Goal: Information Seeking & Learning: Learn about a topic

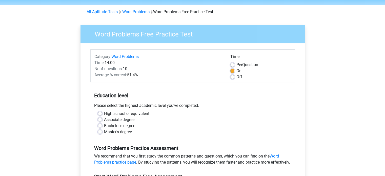
scroll to position [25, 0]
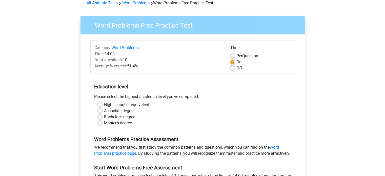
click at [104, 104] on label "High school or equivalent" at bounding box center [126, 105] width 45 height 6
click at [99, 104] on input "High school or equivalent" at bounding box center [100, 104] width 4 height 5
radio input "true"
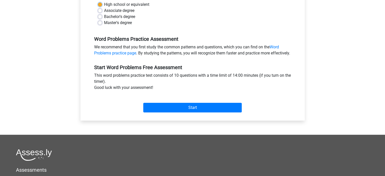
scroll to position [127, 0]
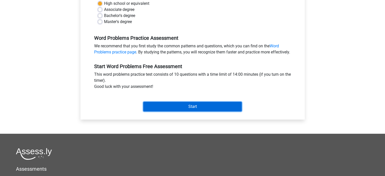
click at [184, 111] on input "Start" at bounding box center [192, 107] width 98 height 10
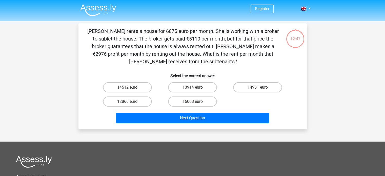
click at [259, 90] on input "14961 euro" at bounding box center [259, 88] width 3 height 3
radio input "true"
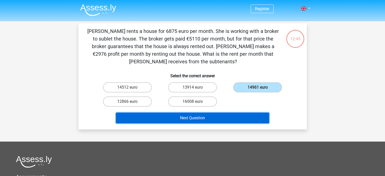
drag, startPoint x: 225, startPoint y: 118, endPoint x: 220, endPoint y: 117, distance: 4.9
click at [224, 118] on button "Next Question" at bounding box center [192, 118] width 153 height 11
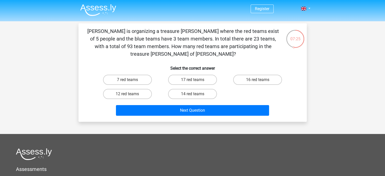
click at [228, 62] on h6 "Select the correct answer" at bounding box center [193, 66] width 212 height 9
click at [132, 87] on div "12 red teams" at bounding box center [127, 94] width 65 height 14
click at [133, 89] on label "12 red teams" at bounding box center [127, 94] width 49 height 10
click at [131, 94] on input "12 red teams" at bounding box center [128, 95] width 3 height 3
radio input "true"
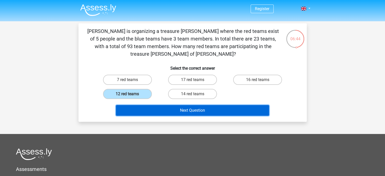
click at [174, 105] on button "Next Question" at bounding box center [192, 110] width 153 height 11
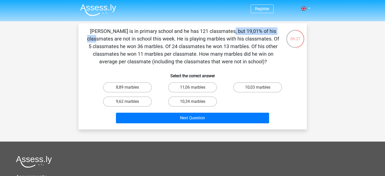
drag, startPoint x: 132, startPoint y: 30, endPoint x: 187, endPoint y: 32, distance: 56.0
click at [187, 32] on p "Jacques is in primary school and he has 121 classmates, but 19,01% of his class…" at bounding box center [183, 46] width 193 height 38
click at [213, 33] on p "Jacques is in primary school and he has 121 classmates, but 19,01% of his class…" at bounding box center [183, 46] width 193 height 38
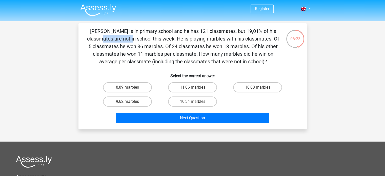
drag, startPoint x: 226, startPoint y: 31, endPoint x: 190, endPoint y: 32, distance: 35.4
click at [190, 32] on p "Jacques is in primary school and he has 121 classmates, but 19,01% of his class…" at bounding box center [183, 46] width 193 height 38
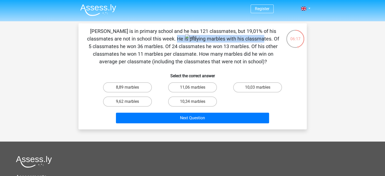
drag, startPoint x: 174, startPoint y: 38, endPoint x: 81, endPoint y: 39, distance: 93.1
click at [81, 39] on div "Jacques is in primary school and he has 121 classmates, but 19,01% of his class…" at bounding box center [192, 76] width 224 height 98
click at [114, 37] on p "Jacques is in primary school and he has 121 classmates, but 19,01% of his class…" at bounding box center [183, 46] width 193 height 38
drag, startPoint x: 114, startPoint y: 38, endPoint x: 82, endPoint y: 38, distance: 31.9
click at [82, 38] on div "Jacques is in primary school and he has 121 classmates, but 19,01% of his class…" at bounding box center [192, 76] width 224 height 98
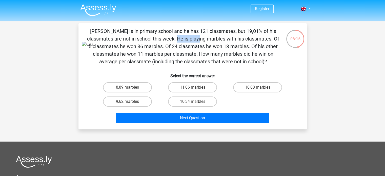
copy p "classmates"
click at [280, 48] on div "Jacques is in primary school and he has 121 classmates, but 19,01% of his class…" at bounding box center [192, 76] width 224 height 98
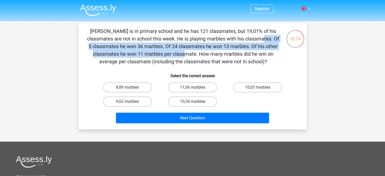
drag, startPoint x: 174, startPoint y: 39, endPoint x: 275, endPoint y: 48, distance: 101.6
click at [275, 48] on p "Jacques is in primary school and he has 121 classmates, but 19,01% of his class…" at bounding box center [183, 46] width 193 height 38
click at [189, 50] on p "Jacques is in primary school and he has 121 classmates, but 19,01% of his class…" at bounding box center [183, 46] width 193 height 38
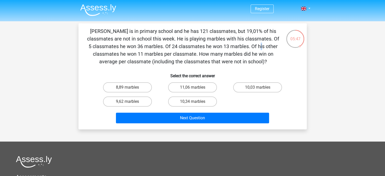
click at [167, 45] on p "Jacques is in primary school and he has 121 classmates, but 19,01% of his class…" at bounding box center [183, 46] width 193 height 38
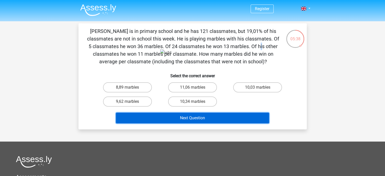
click at [208, 116] on button "Next Question" at bounding box center [192, 118] width 153 height 11
click at [209, 117] on button "Next Question" at bounding box center [192, 118] width 153 height 11
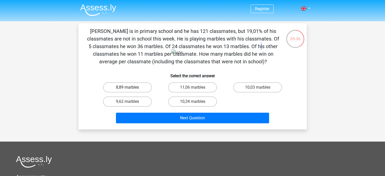
click at [130, 86] on label "8,89 marbles" at bounding box center [127, 87] width 49 height 10
click at [130, 87] on input "8,89 marbles" at bounding box center [128, 88] width 3 height 3
radio input "true"
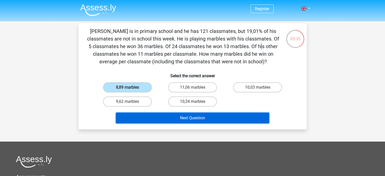
click at [189, 117] on button "Next Question" at bounding box center [192, 118] width 153 height 11
click at [192, 120] on button "Next Question" at bounding box center [192, 118] width 153 height 11
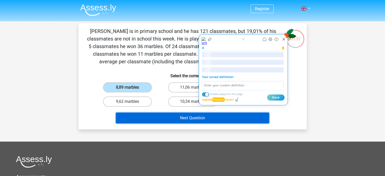
click at [192, 120] on button "Next Question" at bounding box center [192, 118] width 153 height 11
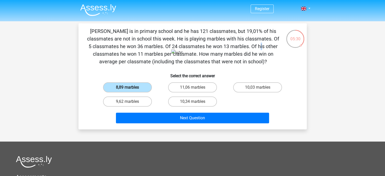
click at [142, 89] on label "8,89 marbles" at bounding box center [127, 87] width 49 height 10
click at [131, 89] on input "8,89 marbles" at bounding box center [128, 88] width 3 height 3
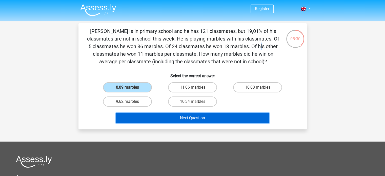
click at [185, 118] on button "Next Question" at bounding box center [192, 118] width 153 height 11
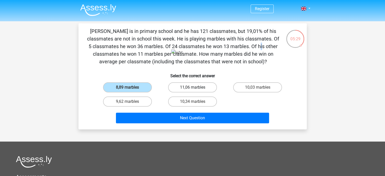
click at [190, 85] on label "11,06 marbles" at bounding box center [192, 87] width 49 height 10
click at [192, 87] on input "11,06 marbles" at bounding box center [193, 88] width 3 height 3
radio input "true"
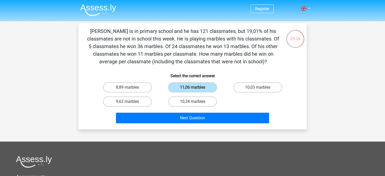
click at [193, 112] on div "Next Question" at bounding box center [193, 117] width 212 height 17
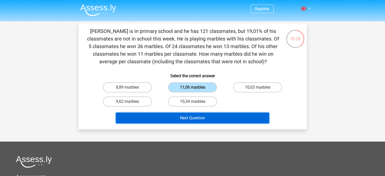
click at [192, 115] on button "Next Question" at bounding box center [192, 118] width 153 height 11
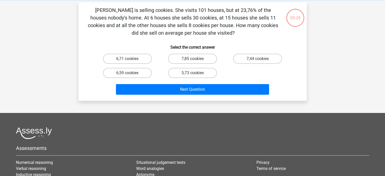
scroll to position [23, 0]
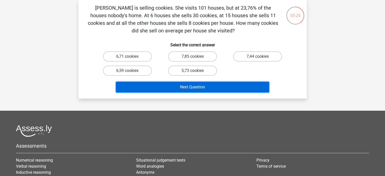
click at [197, 87] on button "Next Question" at bounding box center [192, 87] width 153 height 11
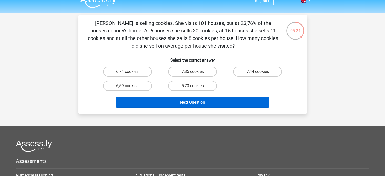
scroll to position [0, 0]
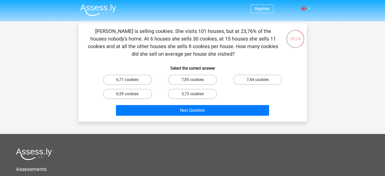
click at [270, 92] on div "6,71 cookies 7,85 cookies 7,44 cookies 6,59 cookies 5,73 cookies" at bounding box center [192, 87] width 195 height 28
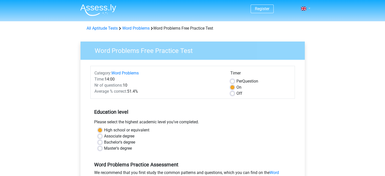
click at [304, 9] on span at bounding box center [303, 9] width 5 height 4
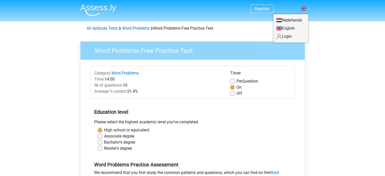
click at [307, 8] on link at bounding box center [304, 9] width 10 height 6
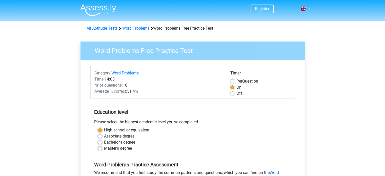
click at [309, 8] on link at bounding box center [304, 9] width 10 height 6
